Goal: Information Seeking & Learning: Learn about a topic

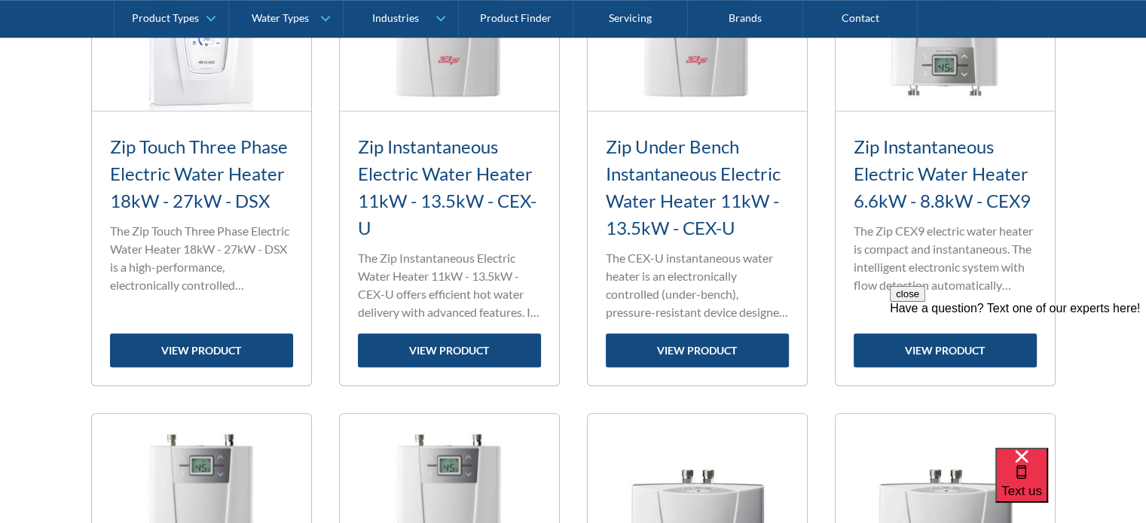
scroll to position [1271, 0]
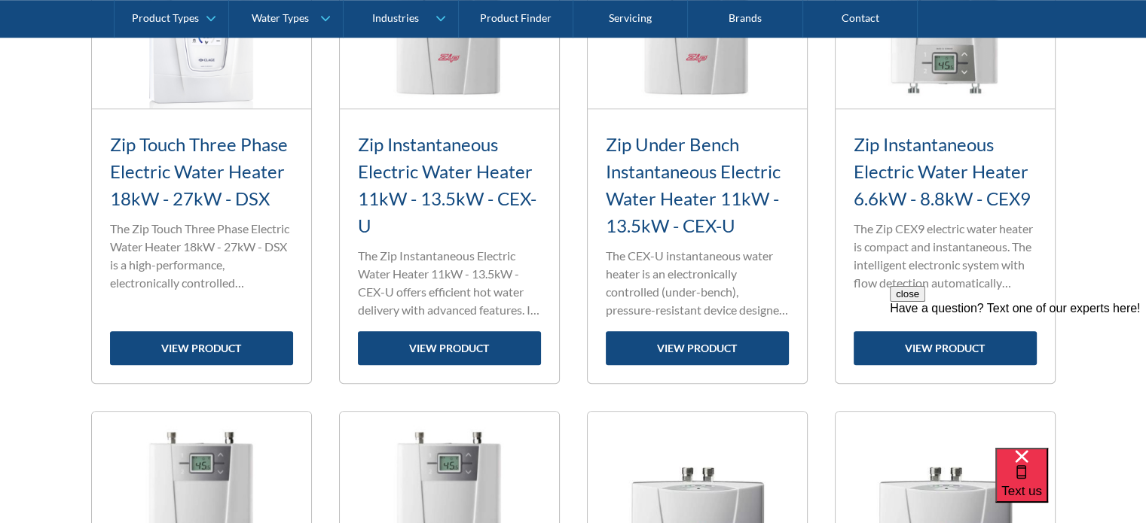
click at [686, 197] on h3 "Zip Under Bench Instantaneous Electric Water Heater 11kW - 13.5kW - CEX-U" at bounding box center [697, 185] width 183 height 108
click at [693, 343] on link "view product" at bounding box center [697, 348] width 183 height 34
click at [689, 348] on link "view product" at bounding box center [697, 348] width 183 height 34
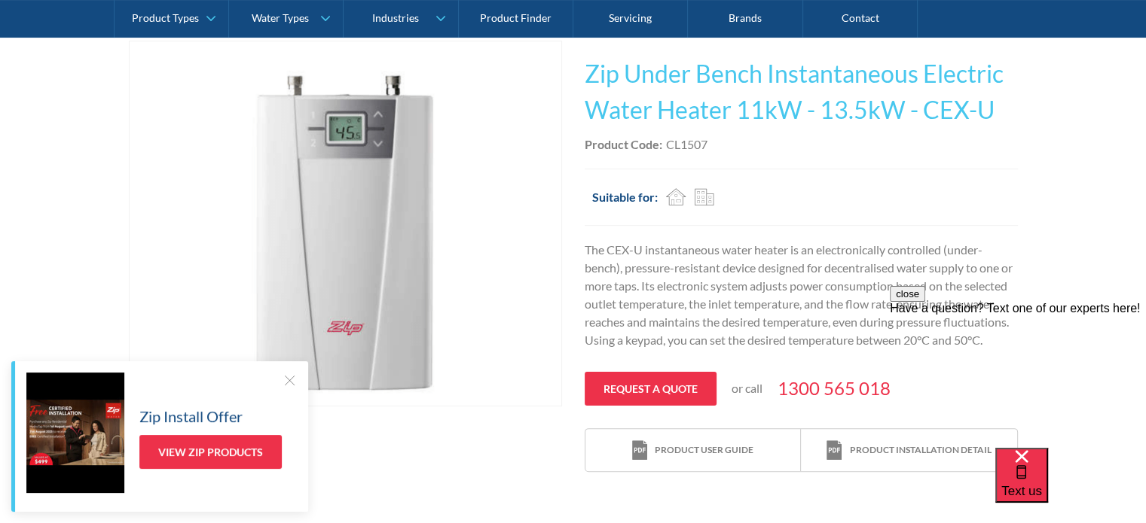
scroll to position [298, 0]
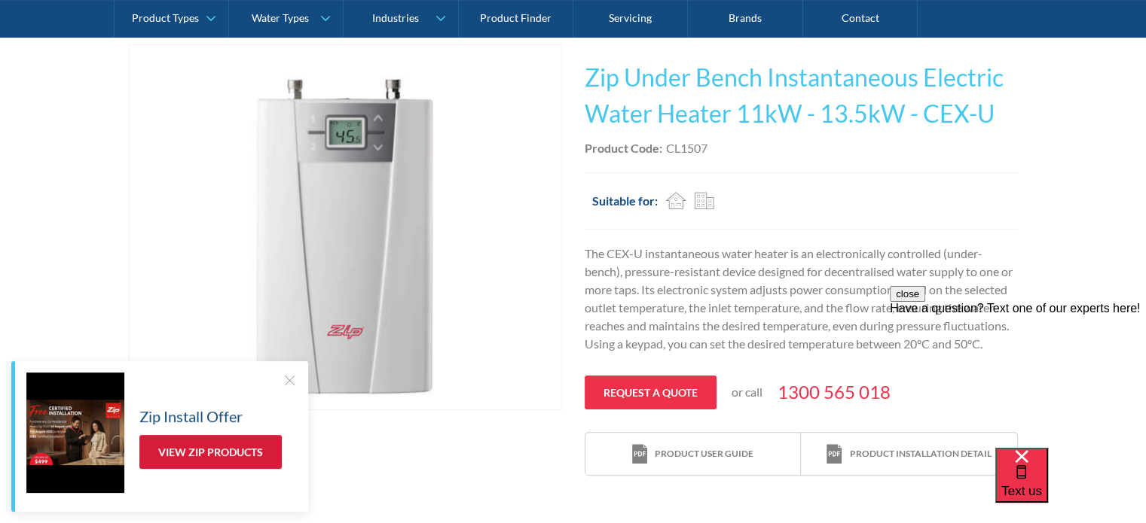
click at [211, 449] on link "View Zip Products" at bounding box center [210, 452] width 142 height 34
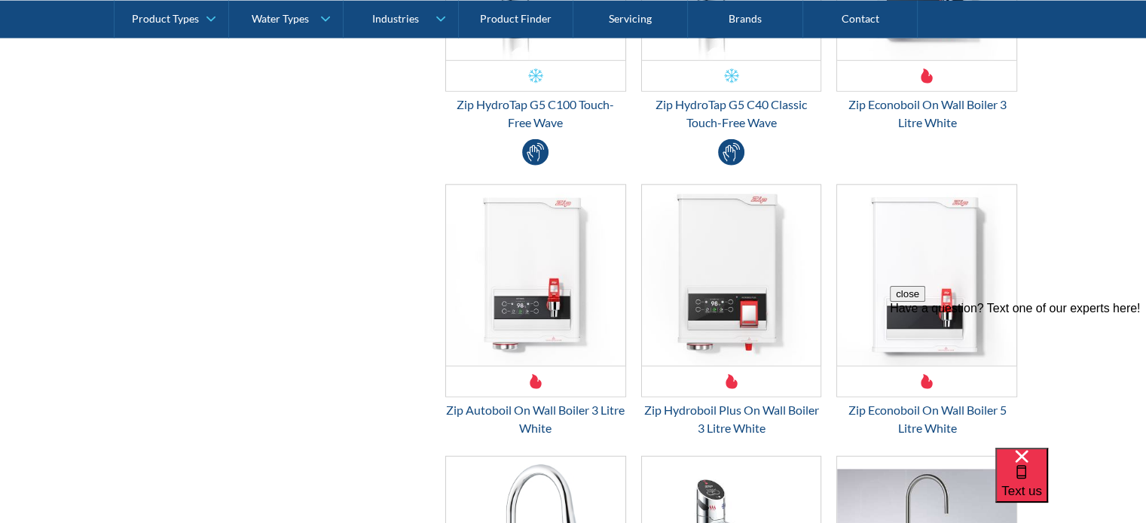
scroll to position [3735, 0]
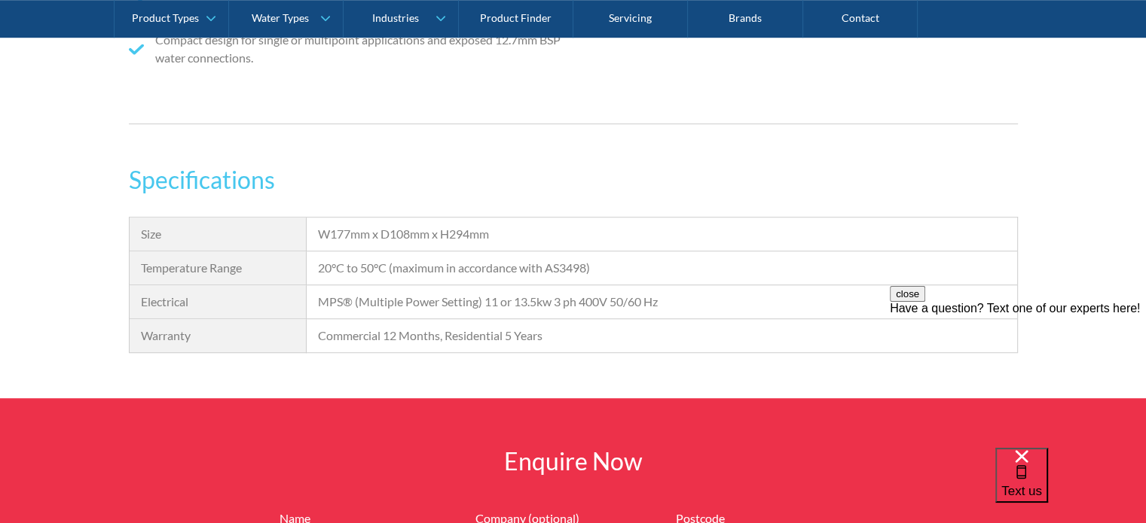
scroll to position [1086, 0]
